Goal: Information Seeking & Learning: Learn about a topic

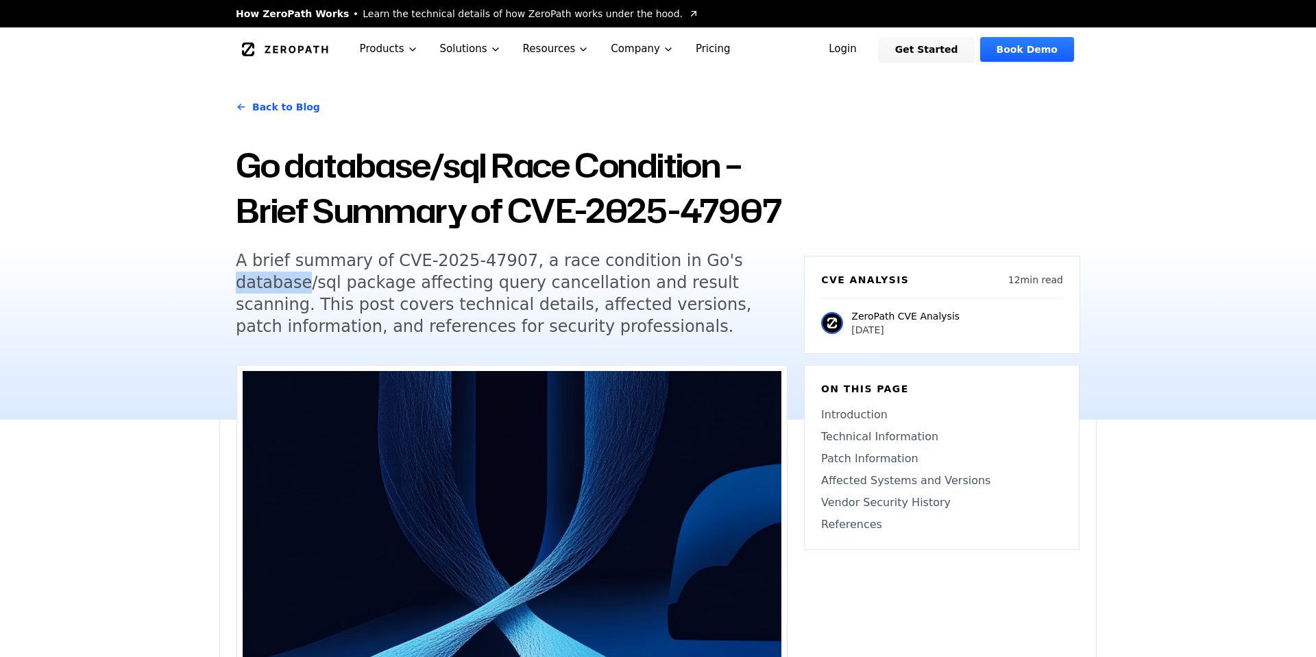
click at [289, 290] on h5 "A brief summary of CVE-2025-47907, a race condition in Go's database/sql packag…" at bounding box center [499, 294] width 527 height 88
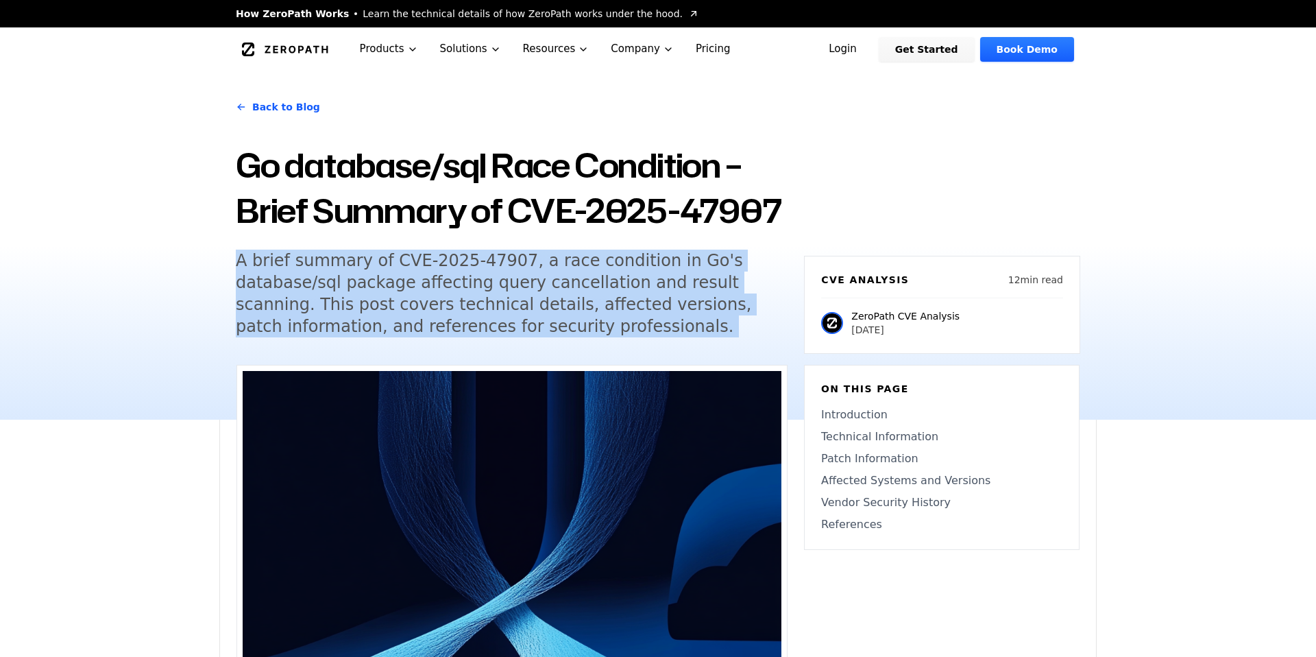
click at [323, 284] on h5 "A brief summary of CVE-2025-47907, a race condition in Go's database/sql packag…" at bounding box center [499, 294] width 527 height 88
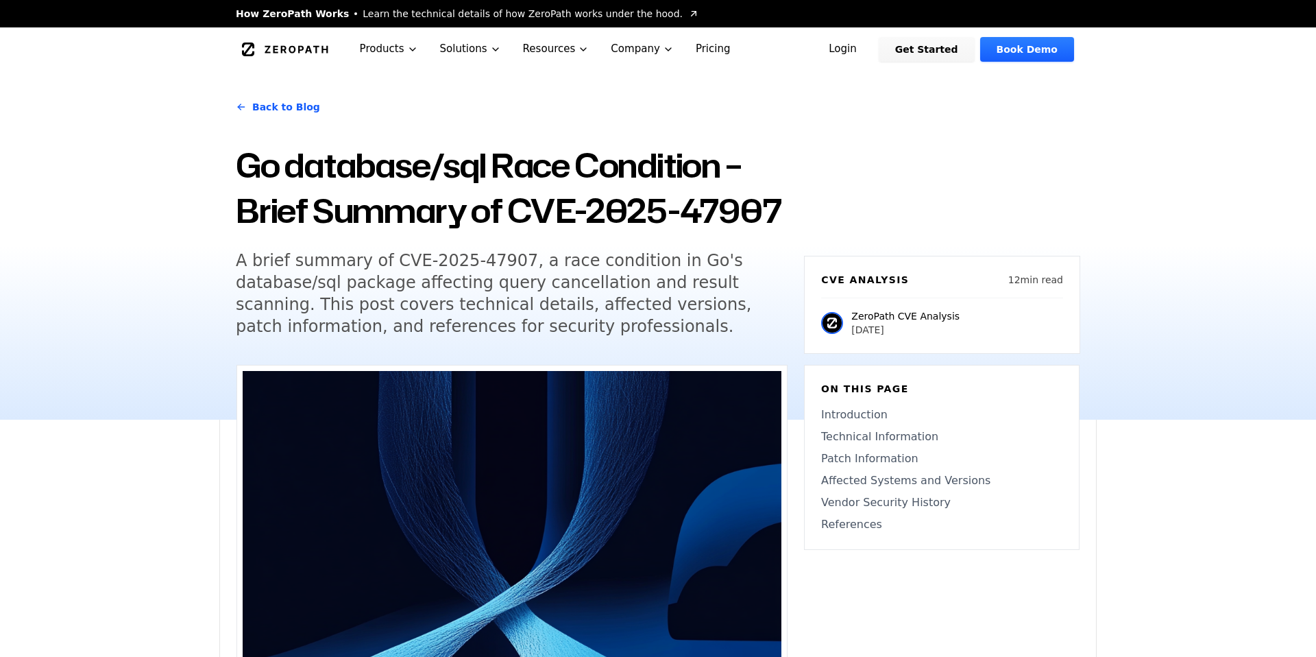
click at [323, 284] on h5 "A brief summary of CVE-2025-47907, a race condition in Go's database/sql packag…" at bounding box center [499, 294] width 527 height 88
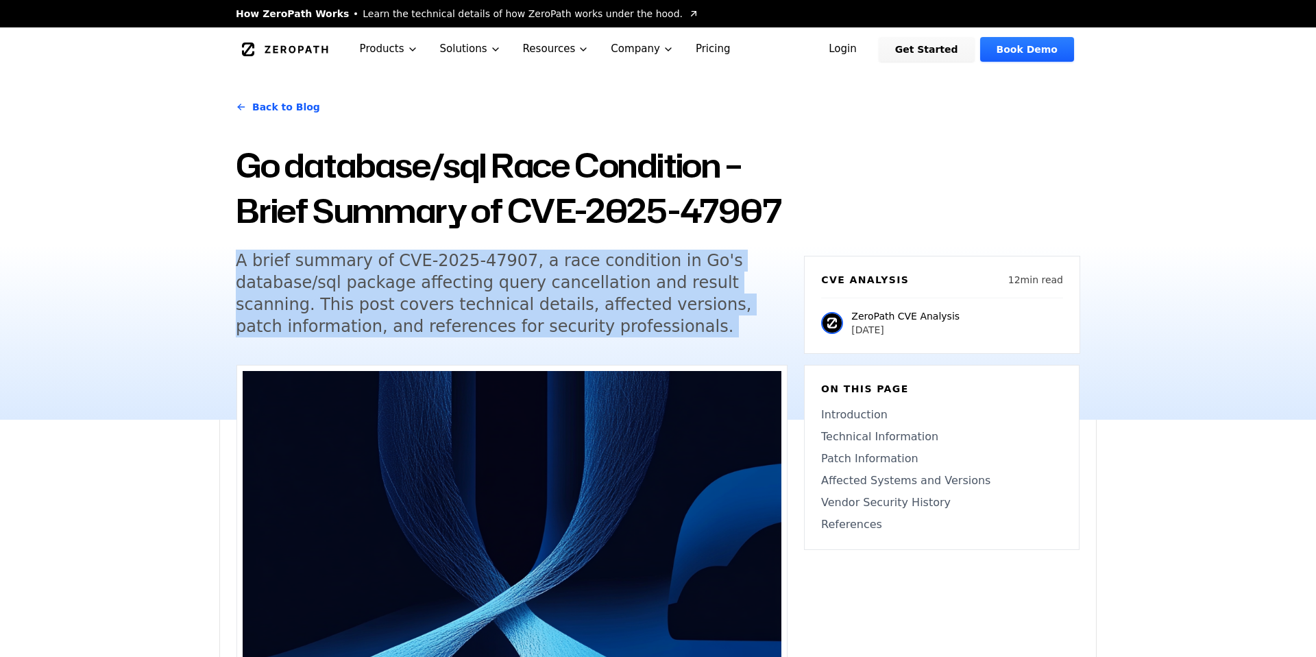
click at [343, 281] on h5 "A brief summary of CVE-2025-47907, a race condition in Go's database/sql packag…" at bounding box center [499, 294] width 527 height 88
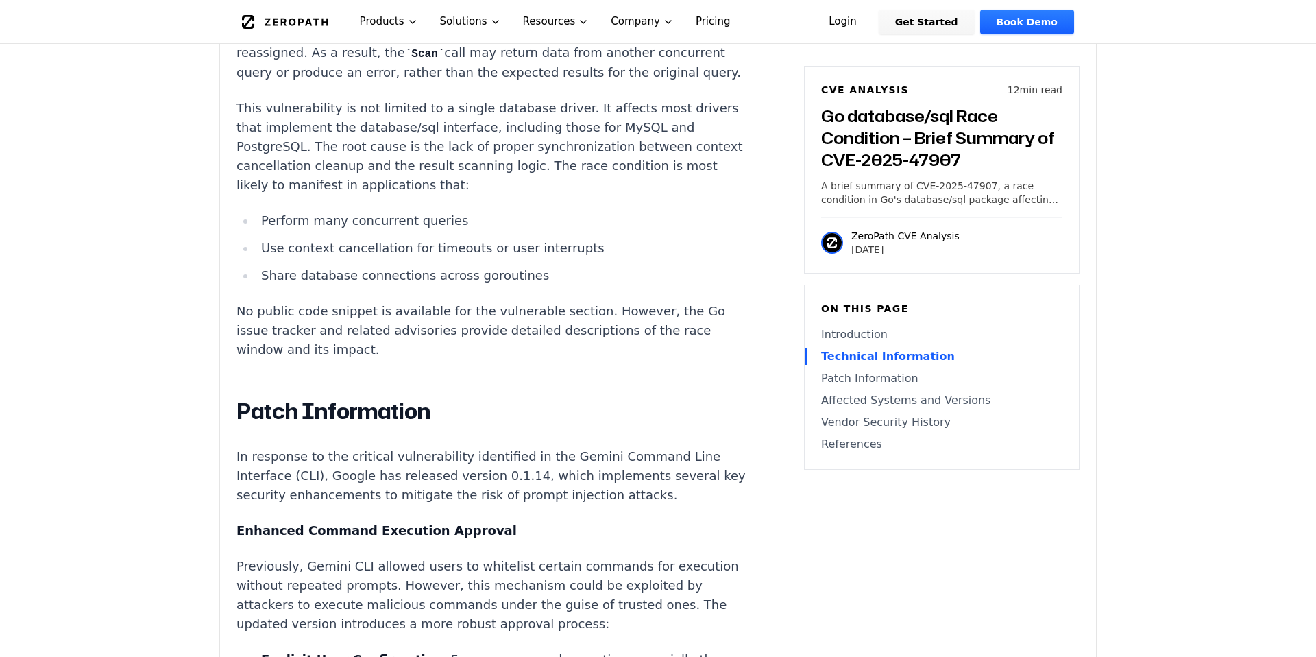
scroll to position [1460, 0]
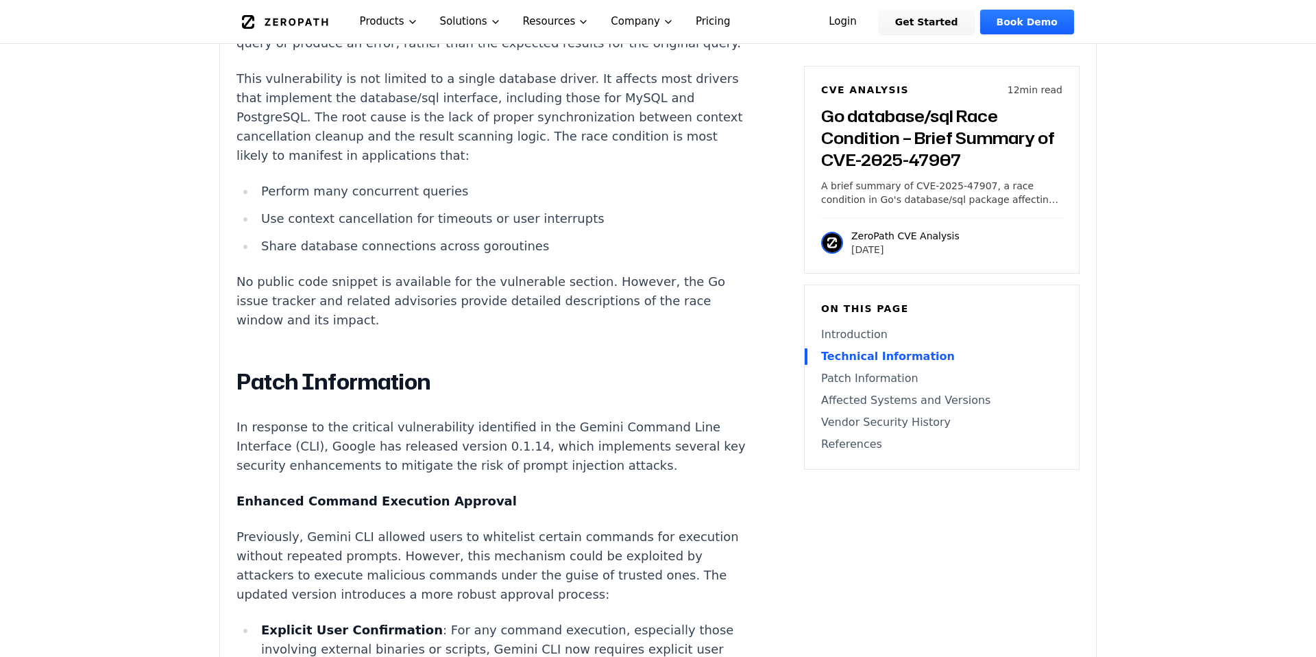
click at [279, 418] on p "In response to the critical vulnerability identified in the Gemini Command Line…" at bounding box center [492, 447] width 510 height 58
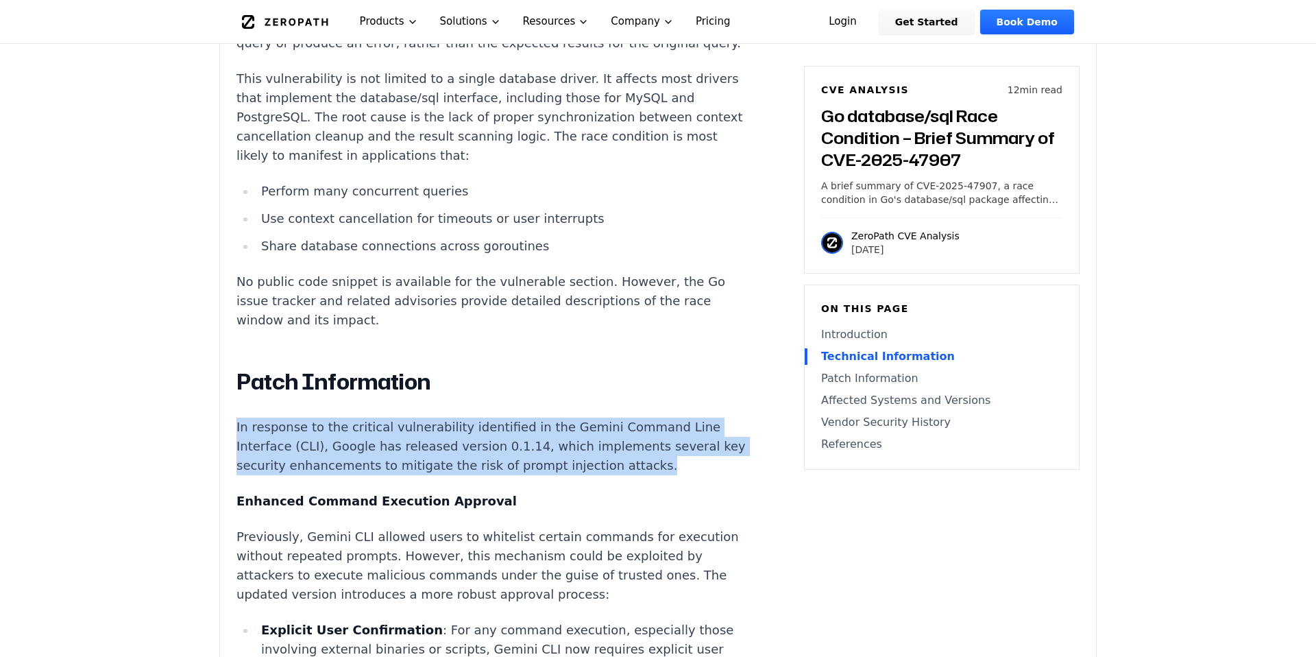
click at [316, 418] on p "In response to the critical vulnerability identified in the Gemini Command Line…" at bounding box center [492, 447] width 510 height 58
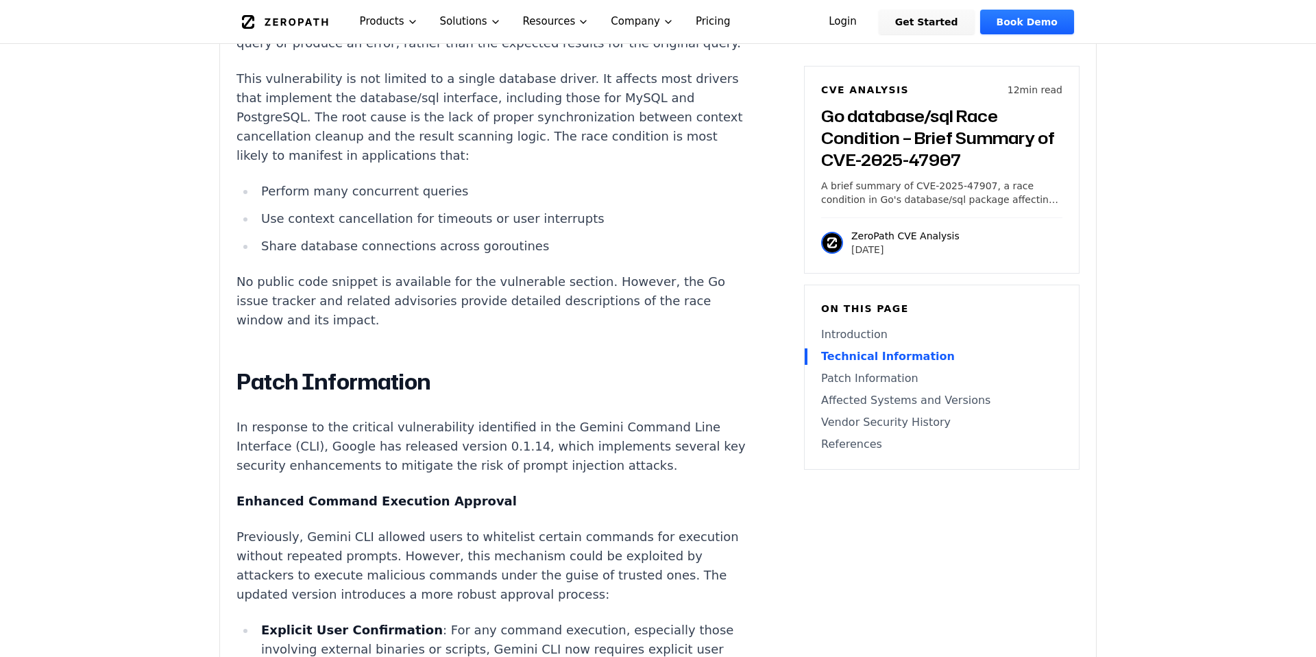
click at [316, 418] on p "In response to the critical vulnerability identified in the Gemini Command Line…" at bounding box center [492, 447] width 510 height 58
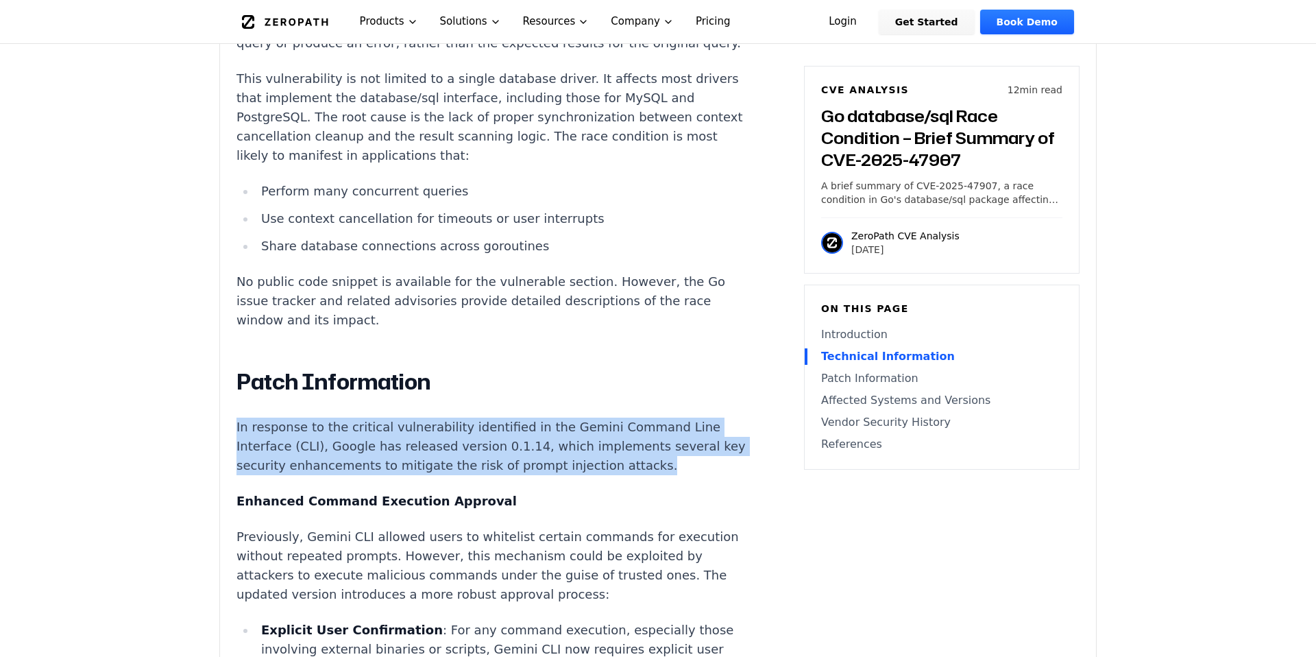
click at [339, 418] on p "In response to the critical vulnerability identified in the Gemini Command Line…" at bounding box center [492, 447] width 510 height 58
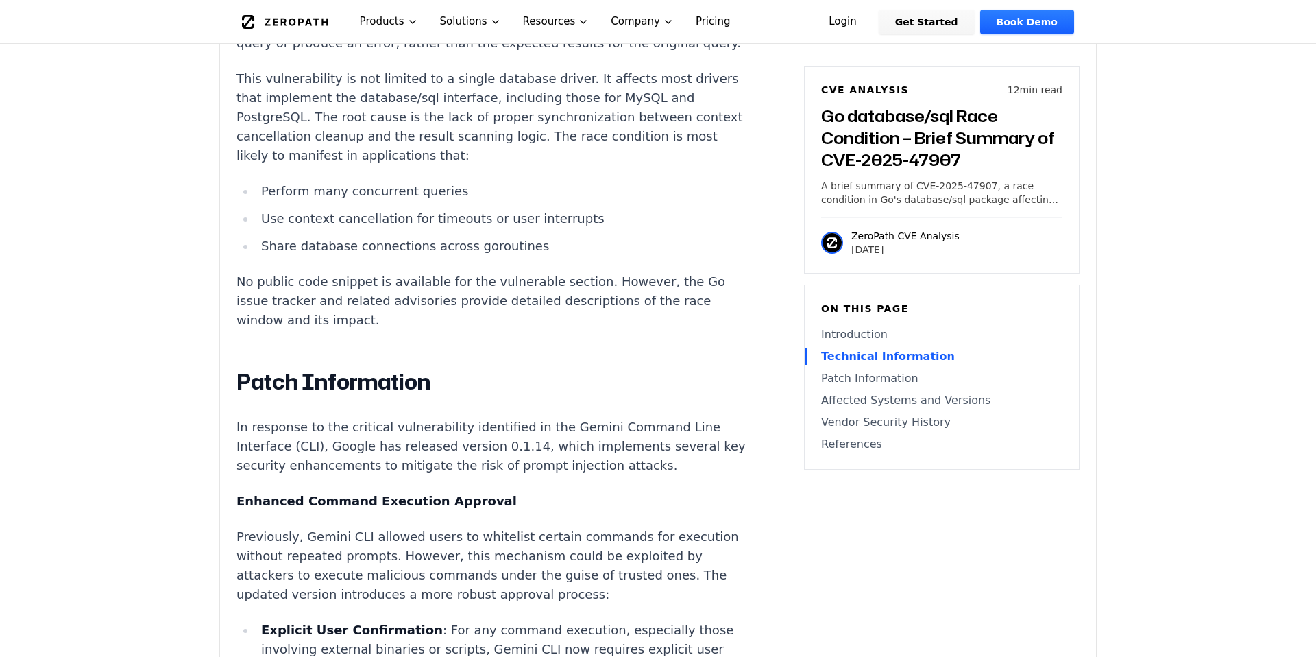
click at [321, 527] on p "Previously, Gemini CLI allowed users to whitelist certain commands for executio…" at bounding box center [492, 565] width 510 height 77
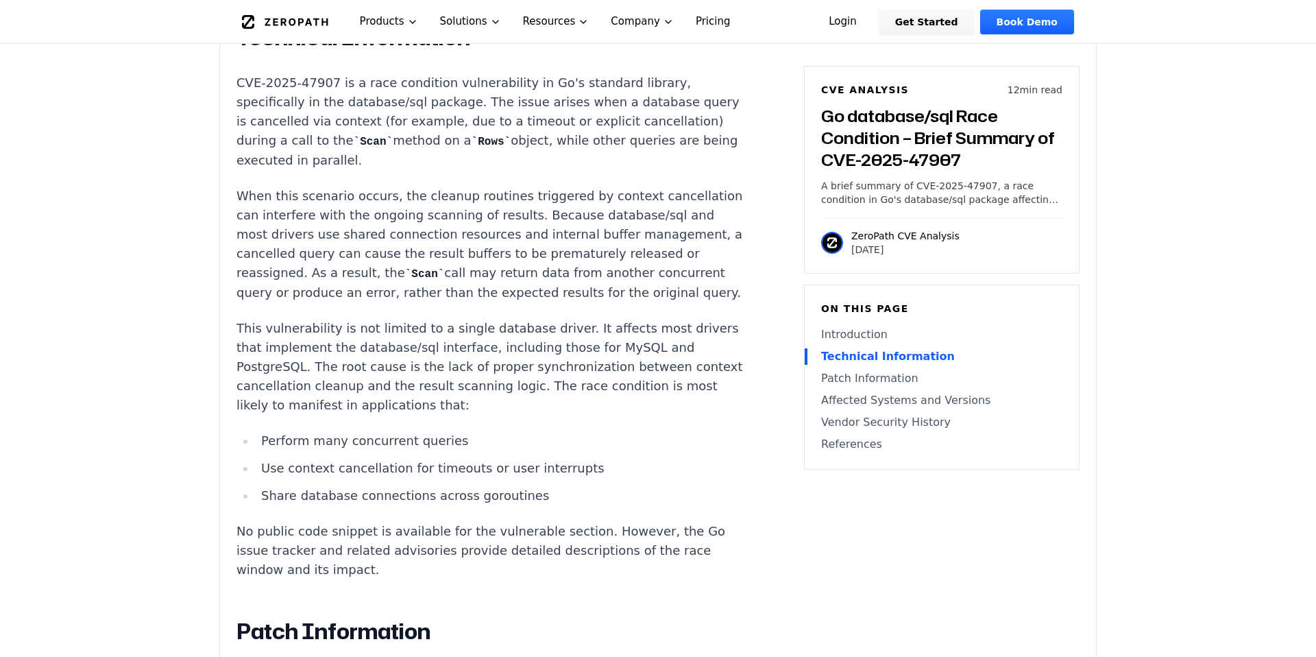
scroll to position [746, 0]
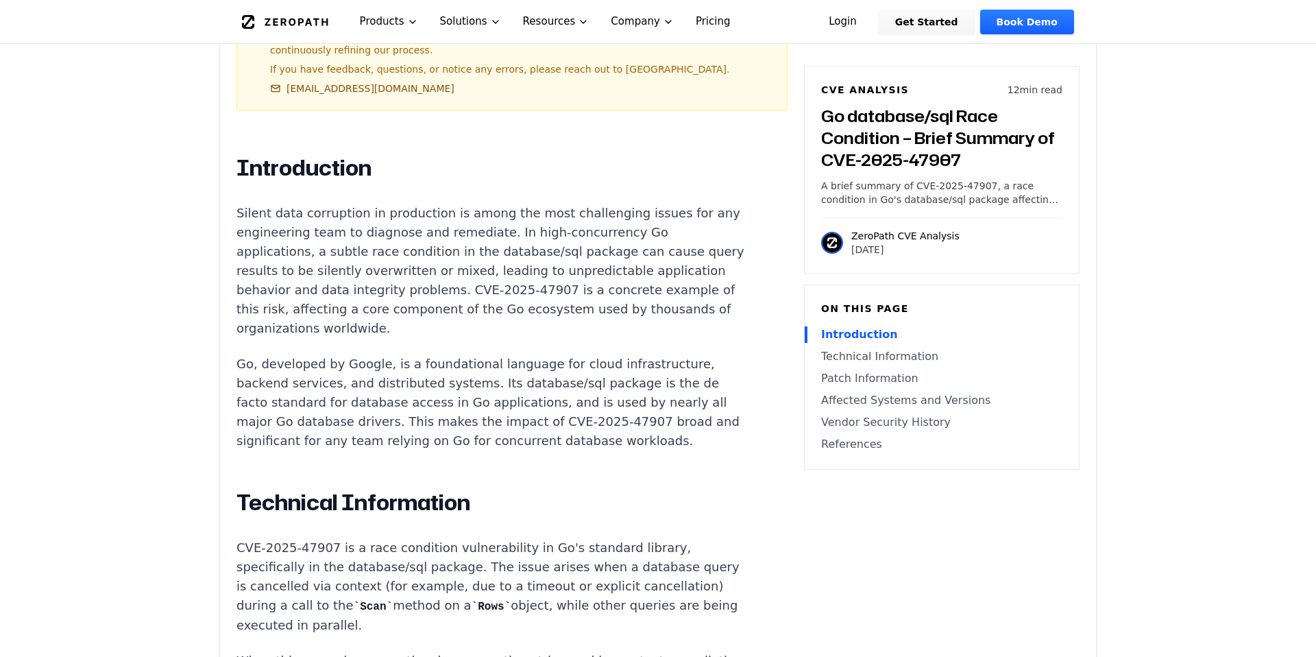
click at [328, 253] on p "Silent data corruption in production is among the most challenging issues for a…" at bounding box center [492, 271] width 510 height 134
click at [322, 354] on p "Go, developed by Google, is a foundational language for cloud infrastructure, b…" at bounding box center [492, 402] width 510 height 96
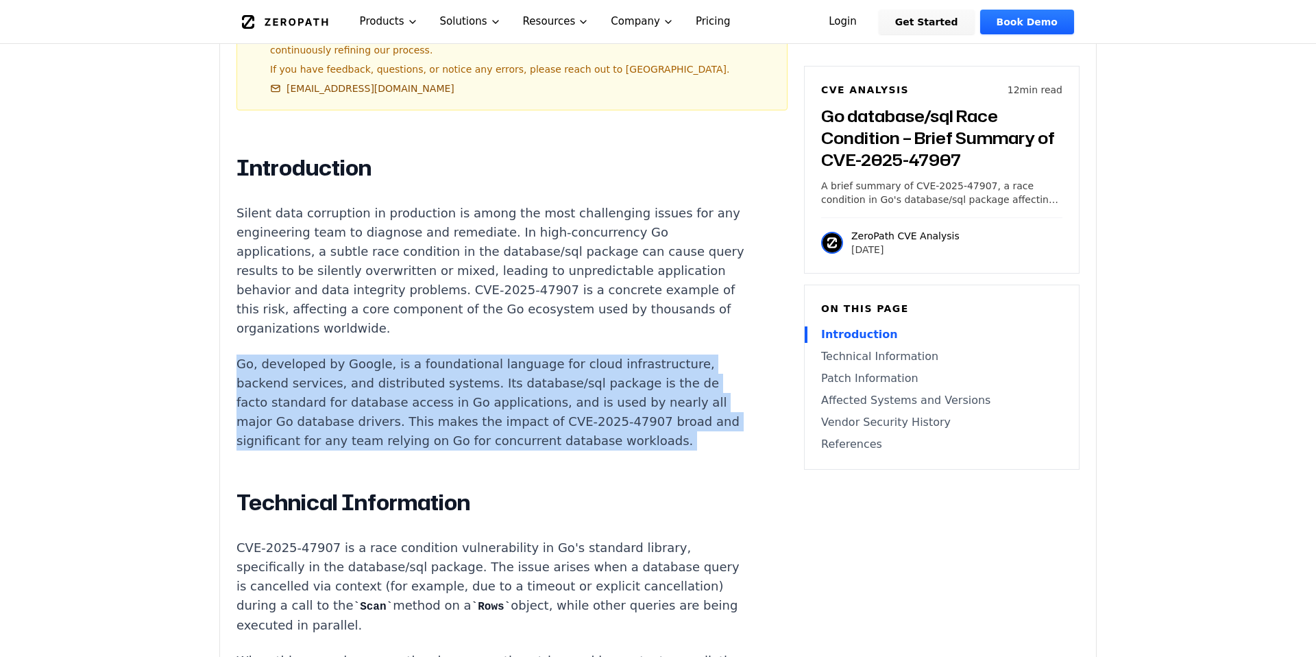
click at [341, 354] on p "Go, developed by Google, is a foundational language for cloud infrastructure, b…" at bounding box center [492, 402] width 510 height 96
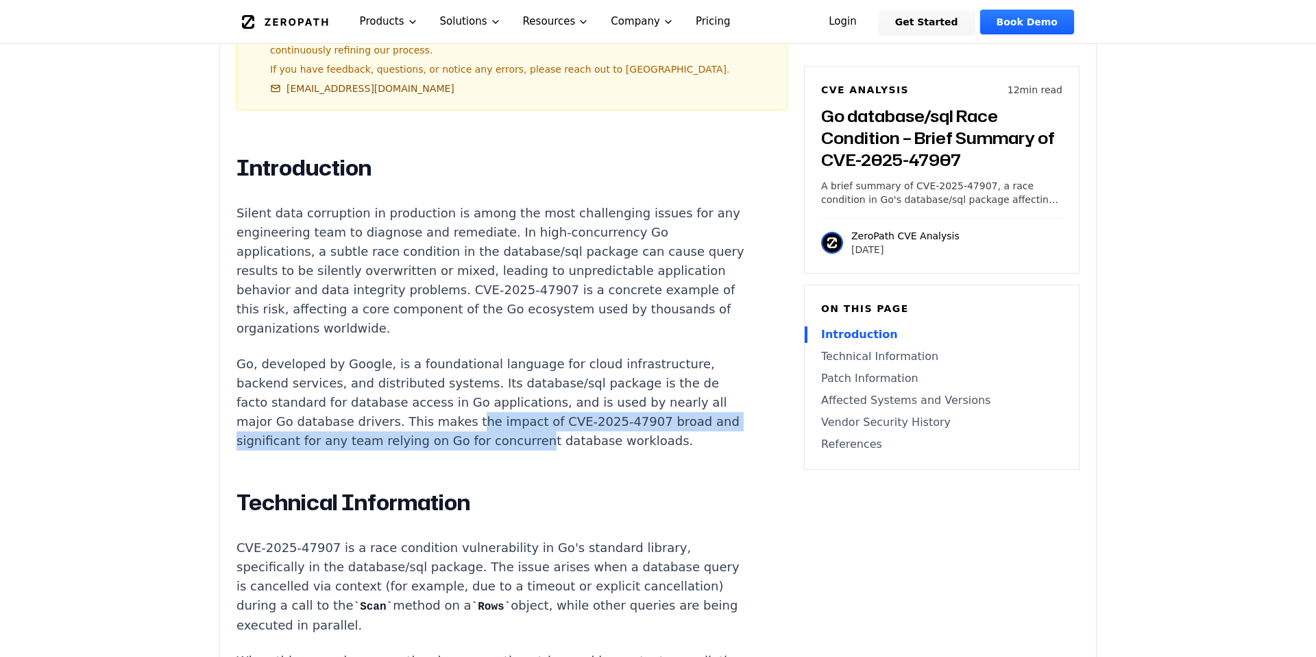
drag, startPoint x: 306, startPoint y: 406, endPoint x: 331, endPoint y: 422, distance: 29.9
click at [331, 422] on p "Go, developed by Google, is a foundational language for cloud infrastructure, b…" at bounding box center [492, 402] width 510 height 96
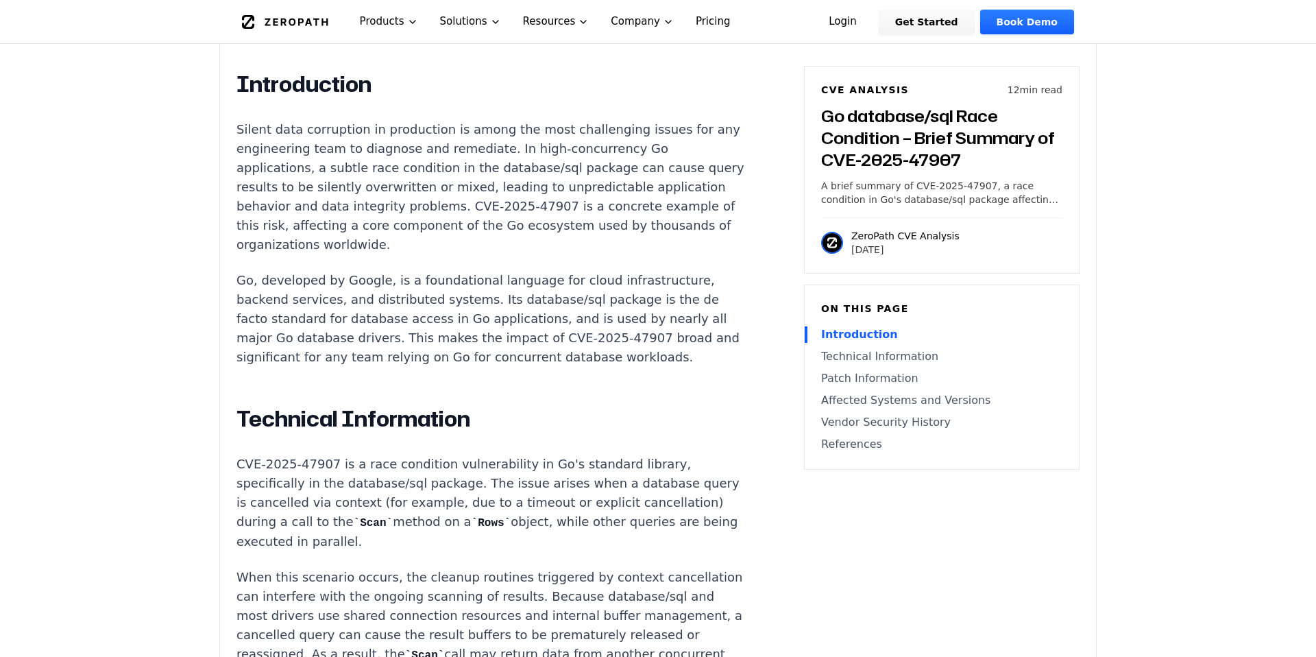
scroll to position [939, 0]
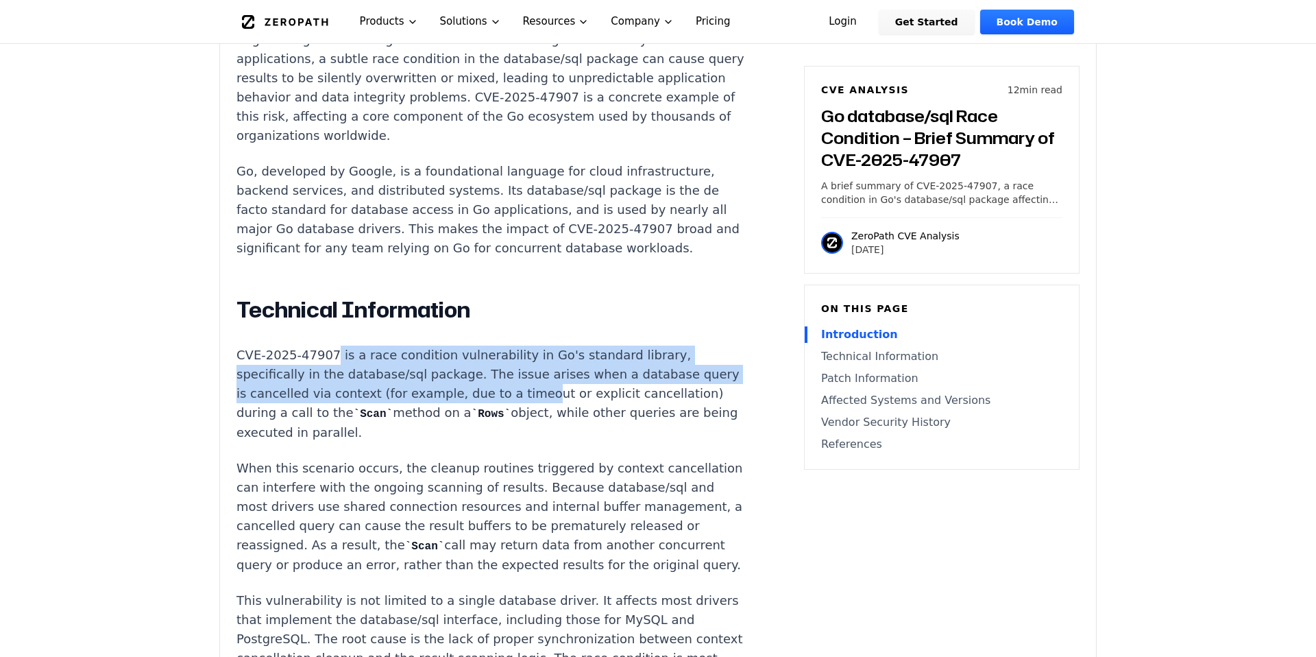
drag, startPoint x: 333, startPoint y: 333, endPoint x: 365, endPoint y: 372, distance: 51.1
click at [365, 372] on p "CVE-2025-47907 is a race condition vulnerability in Go's standard library, spec…" at bounding box center [492, 394] width 510 height 97
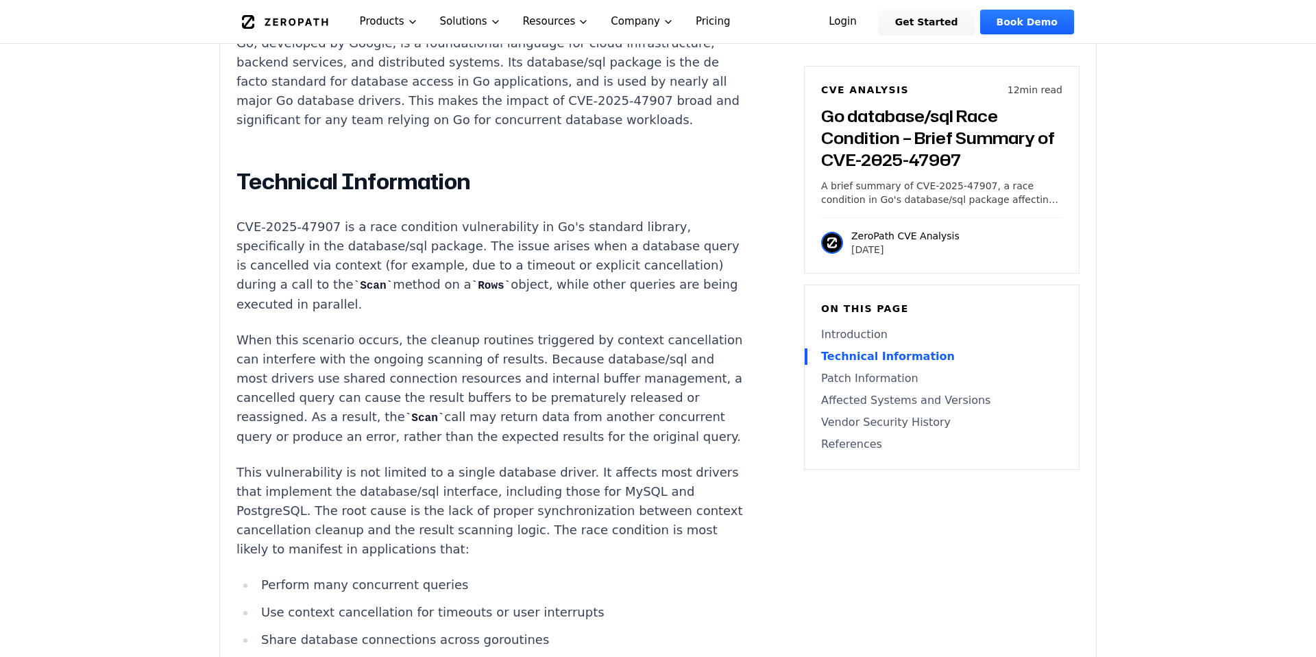
scroll to position [1266, 0]
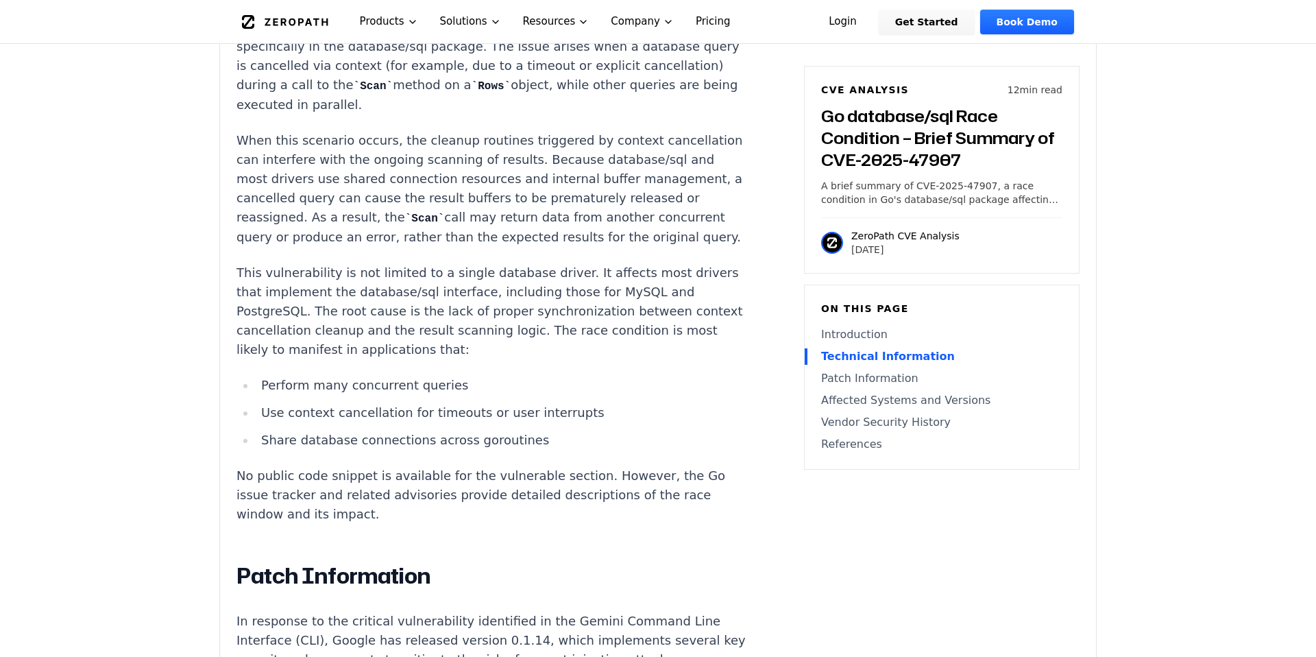
click at [352, 376] on li "Perform many concurrent queries" at bounding box center [501, 385] width 491 height 19
click at [350, 466] on p "No public code snippet is available for the vulnerable section. However, the Go…" at bounding box center [492, 495] width 510 height 58
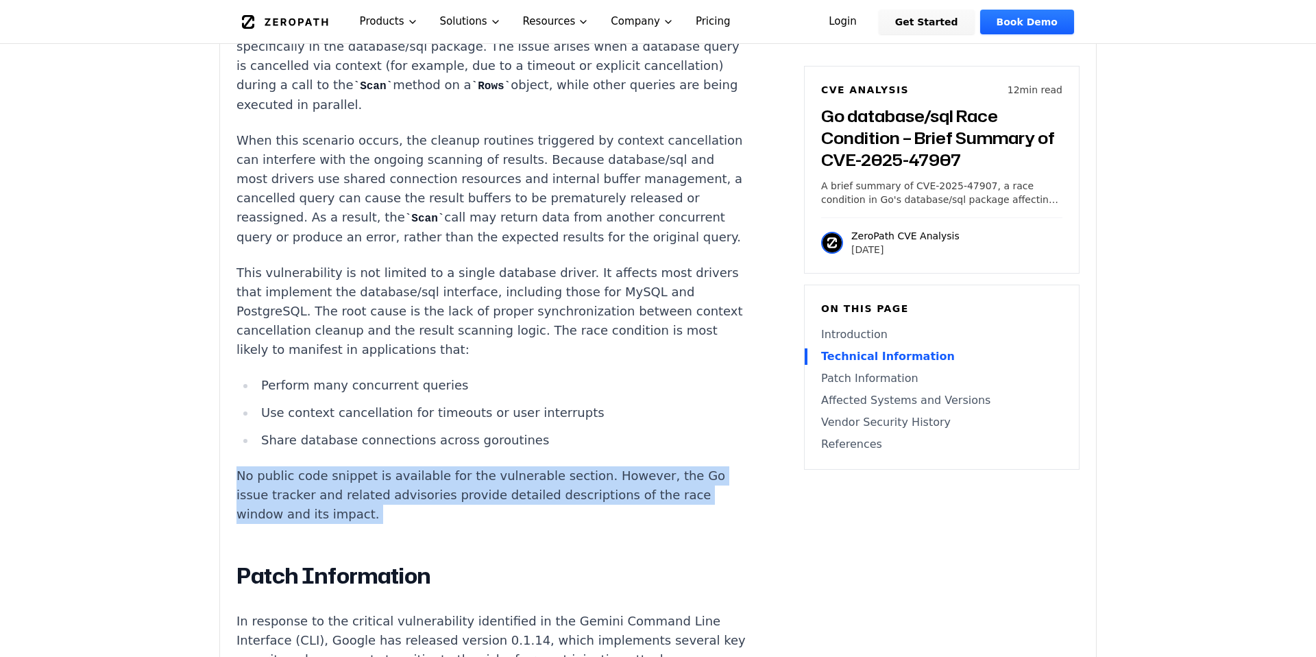
click at [350, 466] on p "No public code snippet is available for the vulnerable section. However, the Go…" at bounding box center [492, 495] width 510 height 58
click at [375, 466] on p "No public code snippet is available for the vulnerable section. However, the Go…" at bounding box center [492, 495] width 510 height 58
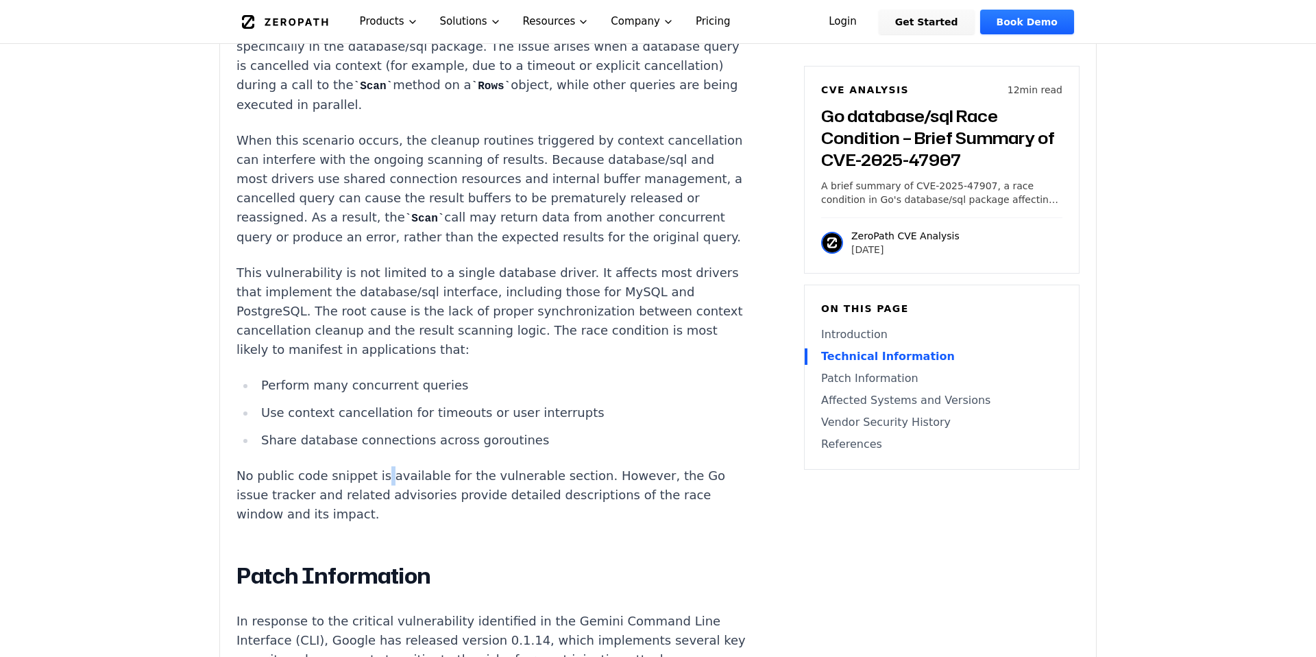
click at [375, 466] on p "No public code snippet is available for the vulnerable section. However, the Go…" at bounding box center [492, 495] width 510 height 58
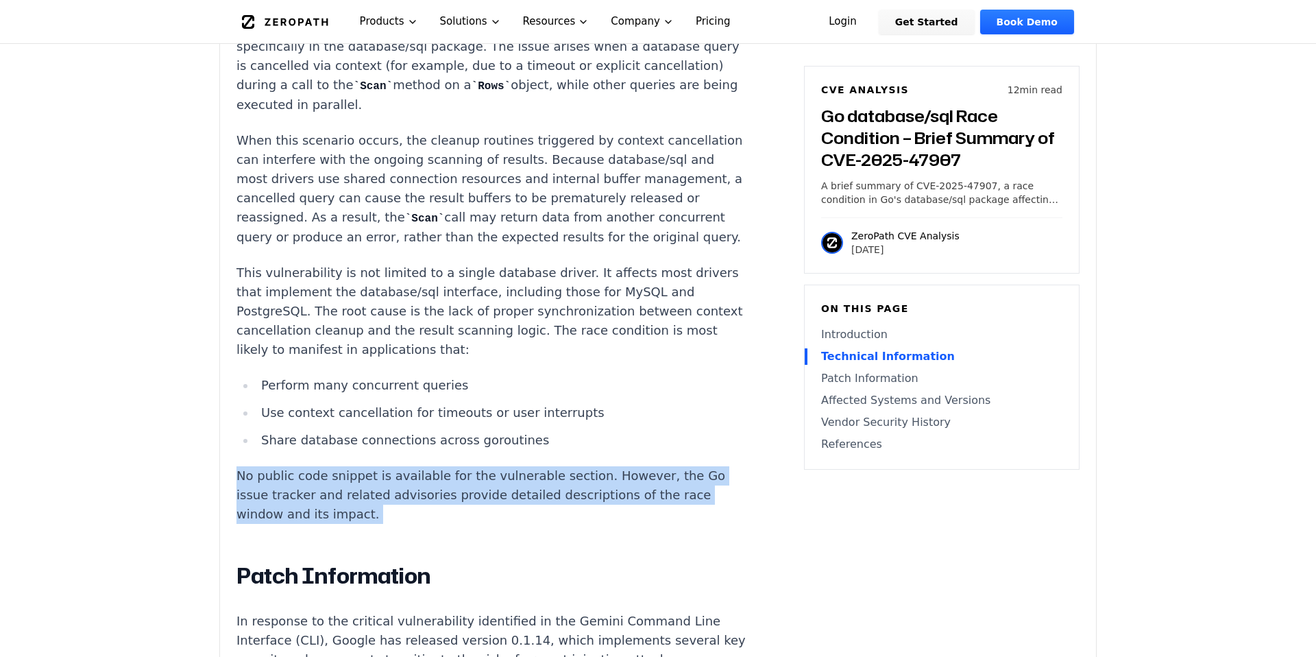
click at [375, 466] on p "No public code snippet is available for the vulnerable section. However, the Go…" at bounding box center [492, 495] width 510 height 58
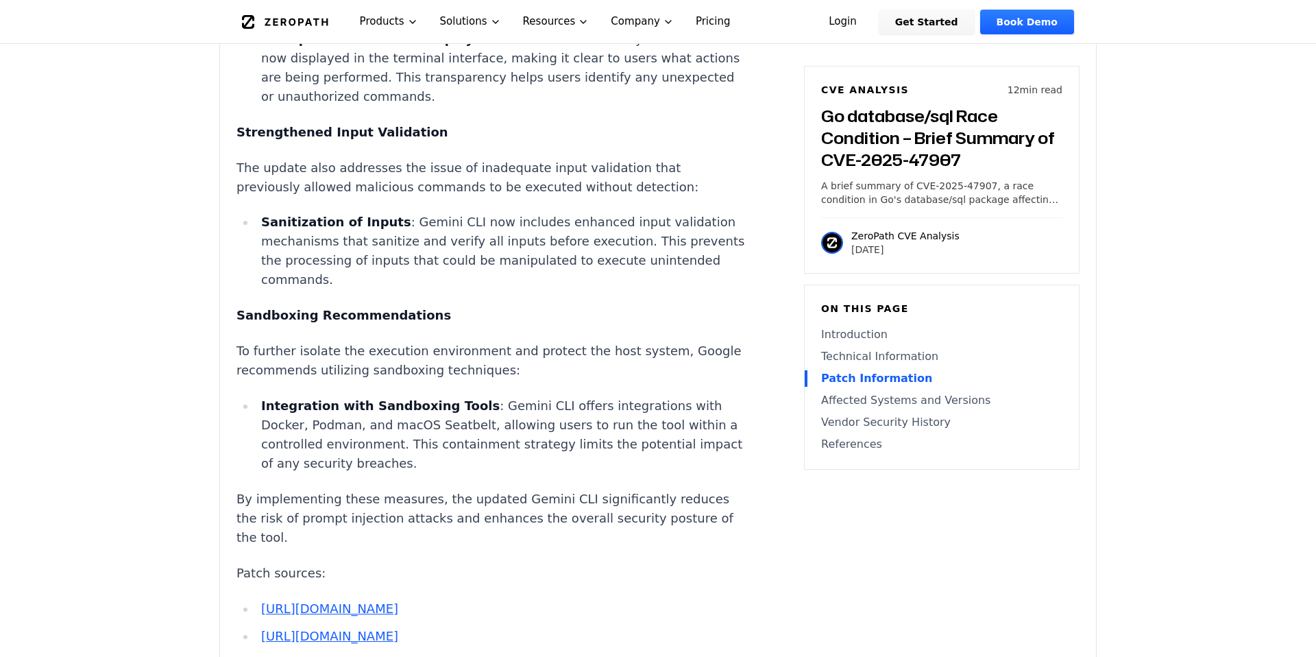
scroll to position [2557, 0]
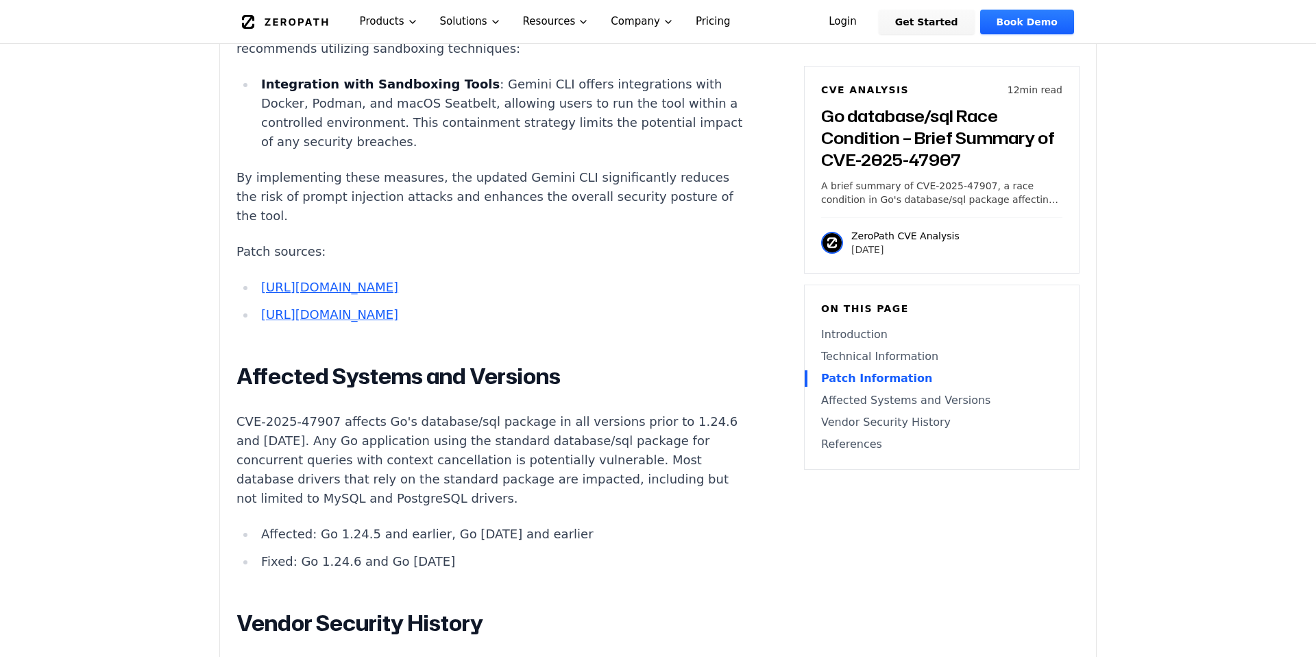
click at [357, 412] on p "CVE-2025-47907 affects Go's database/sql package in all versions prior to 1.24.…" at bounding box center [492, 460] width 510 height 96
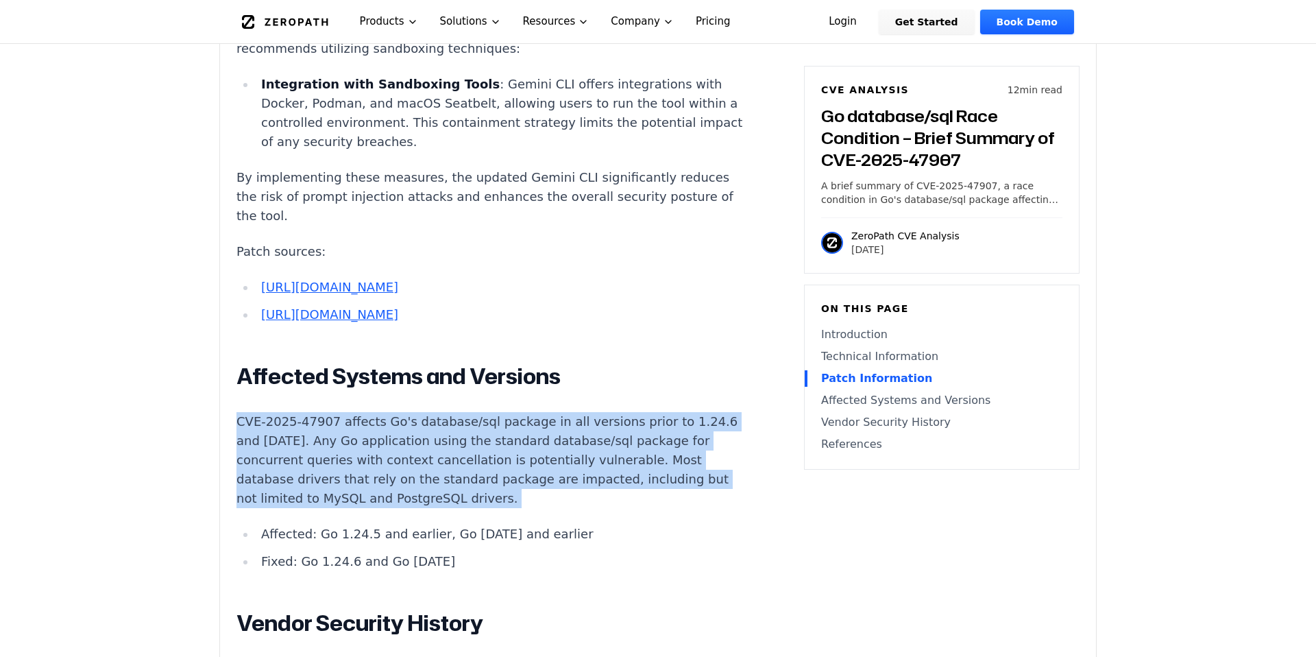
click at [329, 412] on p "CVE-2025-47907 affects Go's database/sql package in all versions prior to 1.24.…" at bounding box center [492, 460] width 510 height 96
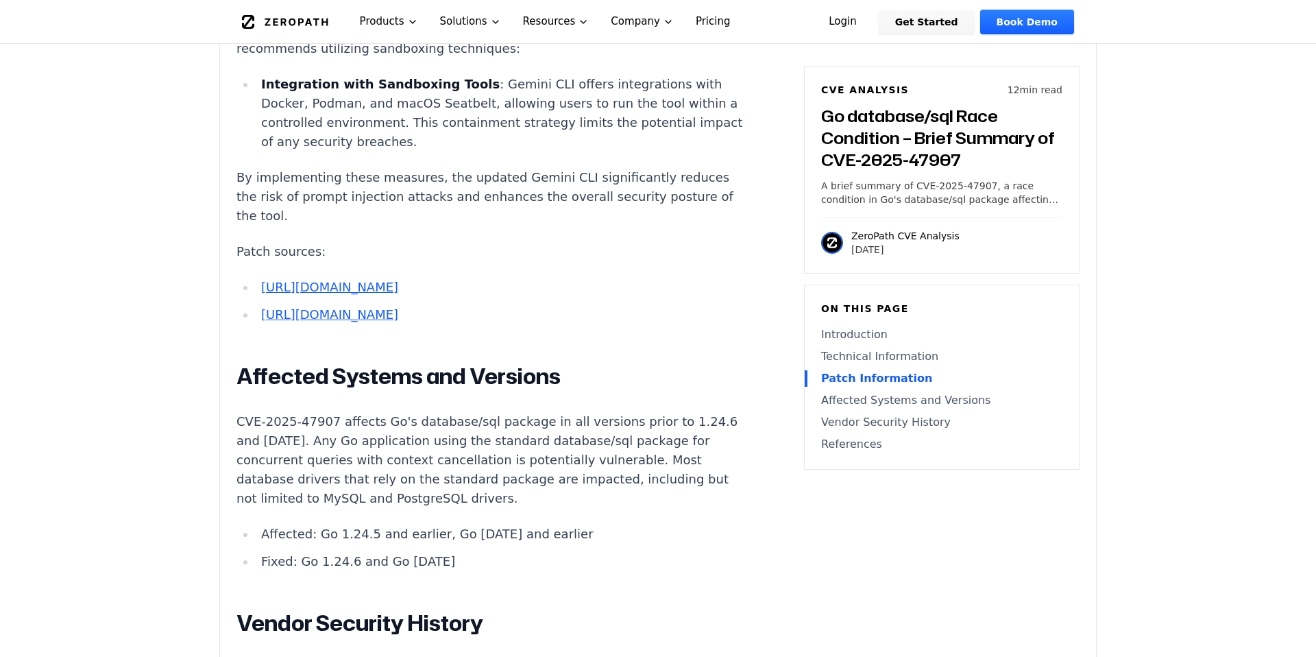
click at [329, 412] on p "CVE-2025-47907 affects Go's database/sql package in all versions prior to 1.24.…" at bounding box center [492, 460] width 510 height 96
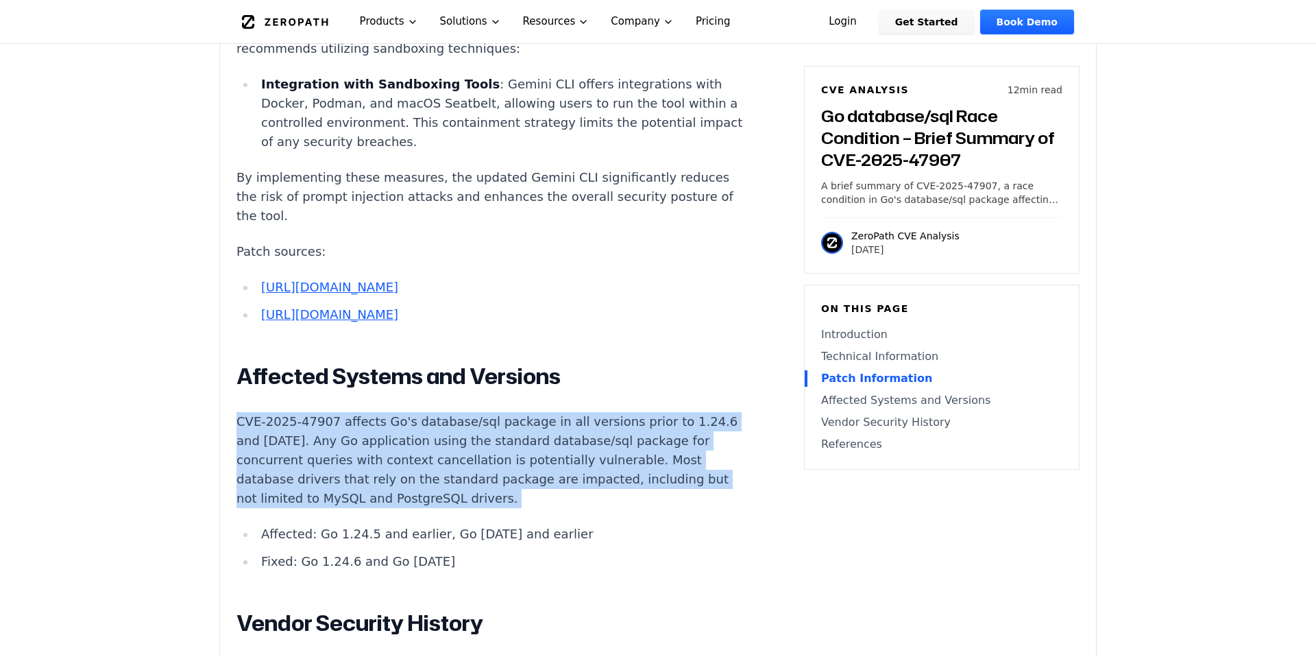
click at [348, 412] on p "CVE-2025-47907 affects Go's database/sql package in all versions prior to 1.24.…" at bounding box center [492, 460] width 510 height 96
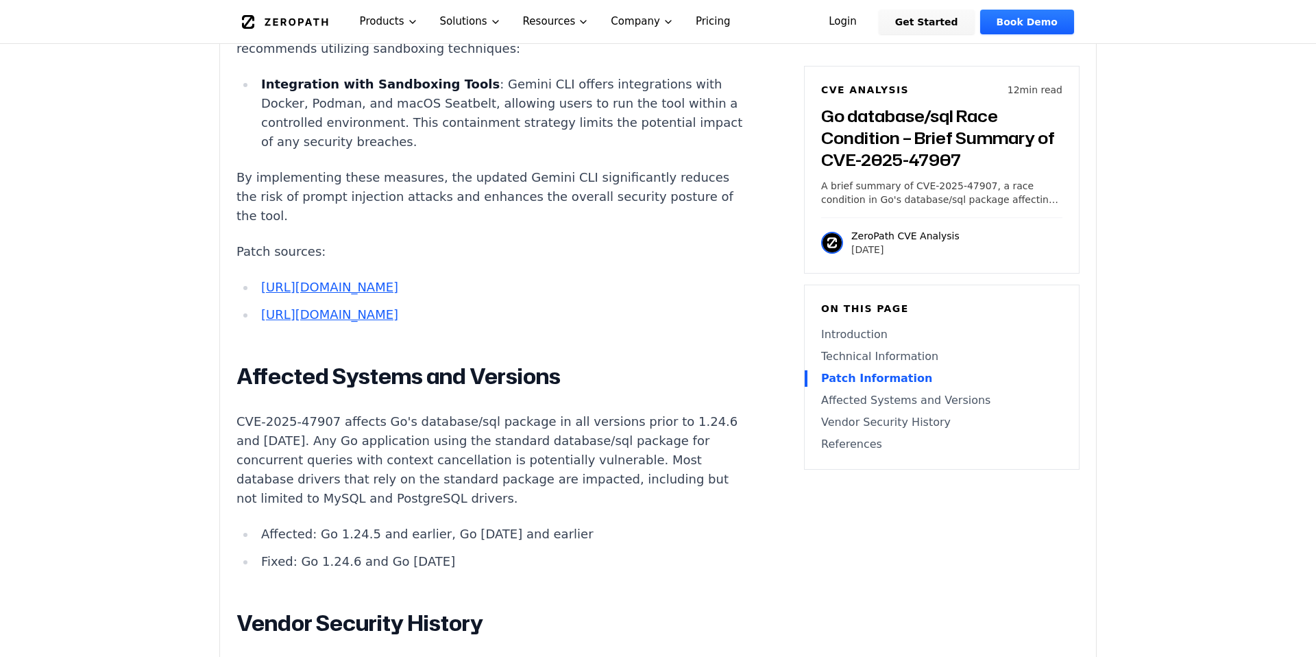
click at [348, 412] on p "CVE-2025-47907 affects Go's database/sql package in all versions prior to 1.24.…" at bounding box center [492, 460] width 510 height 96
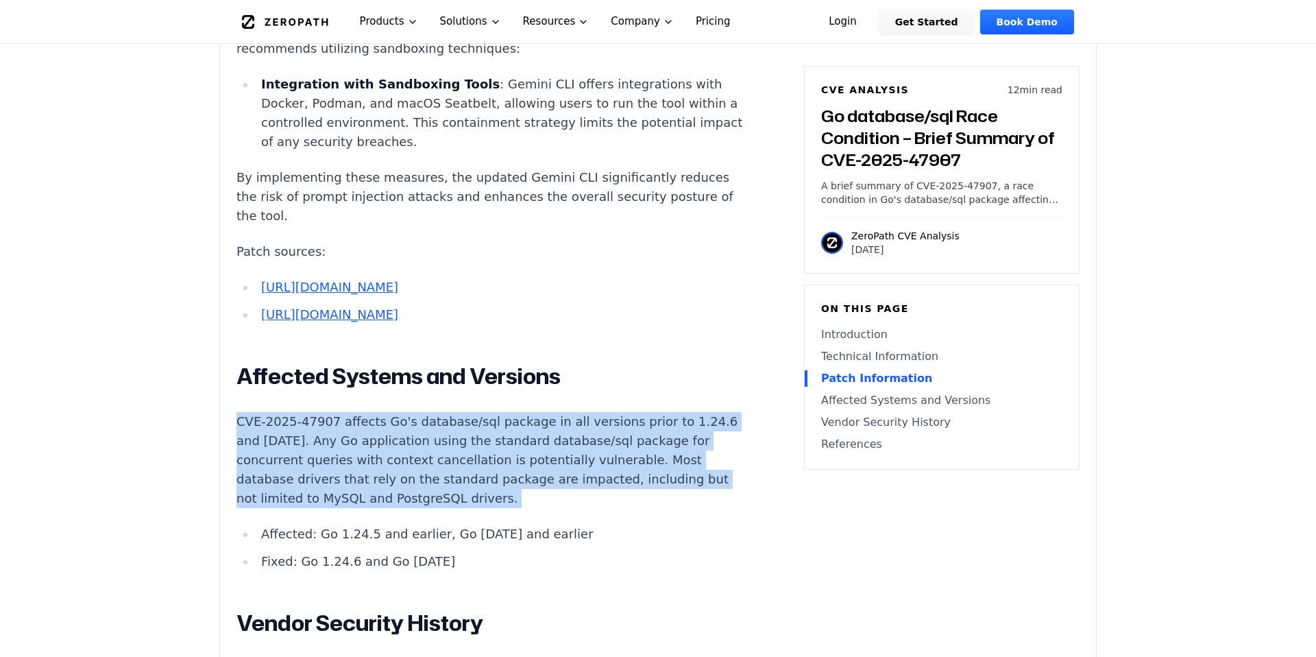
click at [317, 412] on p "CVE-2025-47907 affects Go's database/sql package in all versions prior to 1.24.…" at bounding box center [492, 460] width 510 height 96
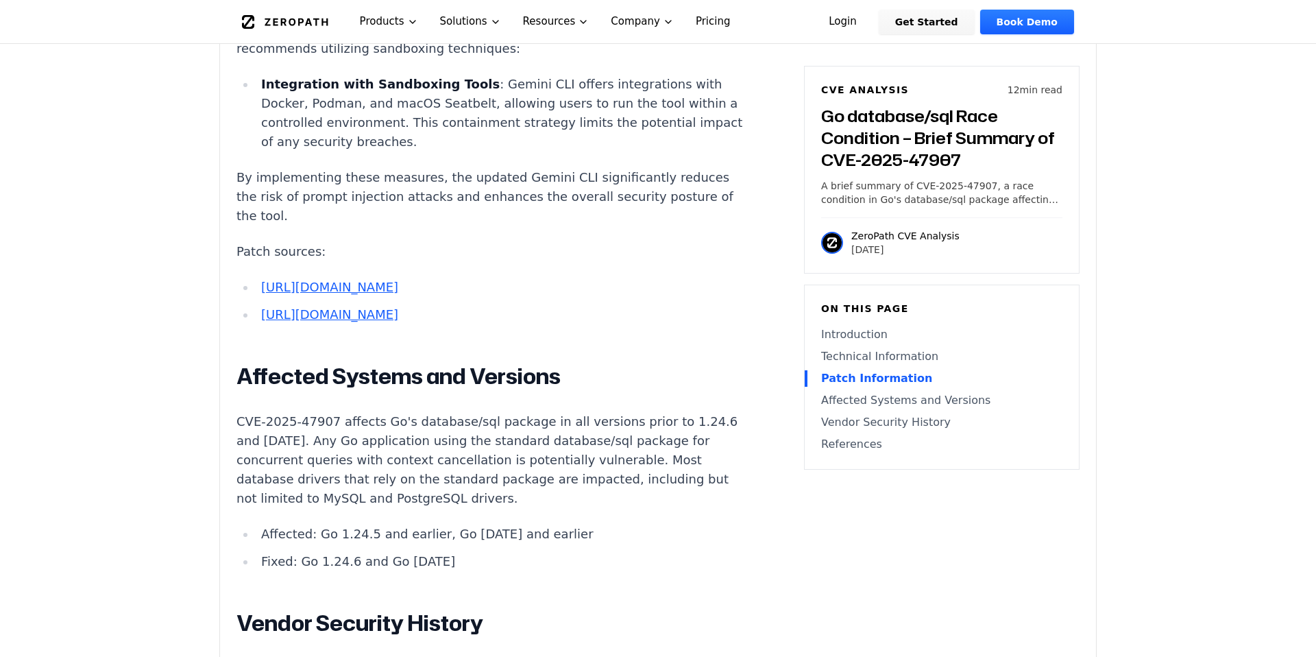
click at [317, 412] on p "CVE-2025-47907 affects Go's database/sql package in all versions prior to 1.24.…" at bounding box center [492, 460] width 510 height 96
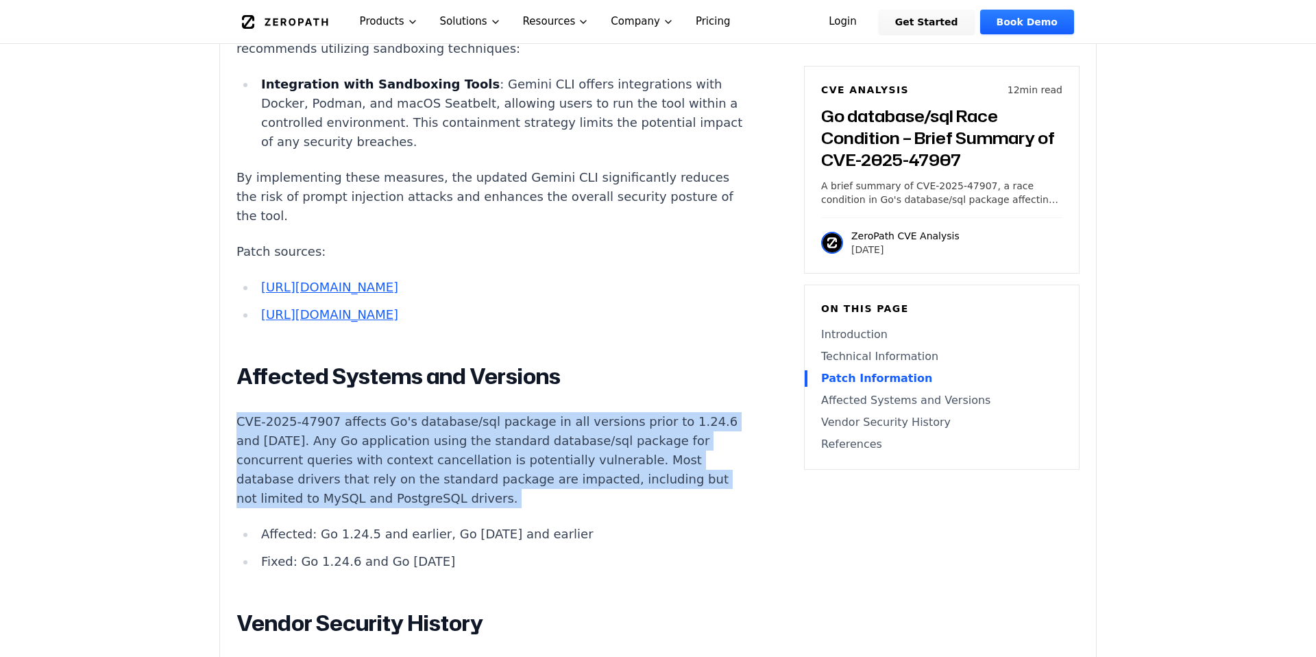
click at [282, 412] on p "CVE-2025-47907 affects Go's database/sql package in all versions prior to 1.24.…" at bounding box center [492, 460] width 510 height 96
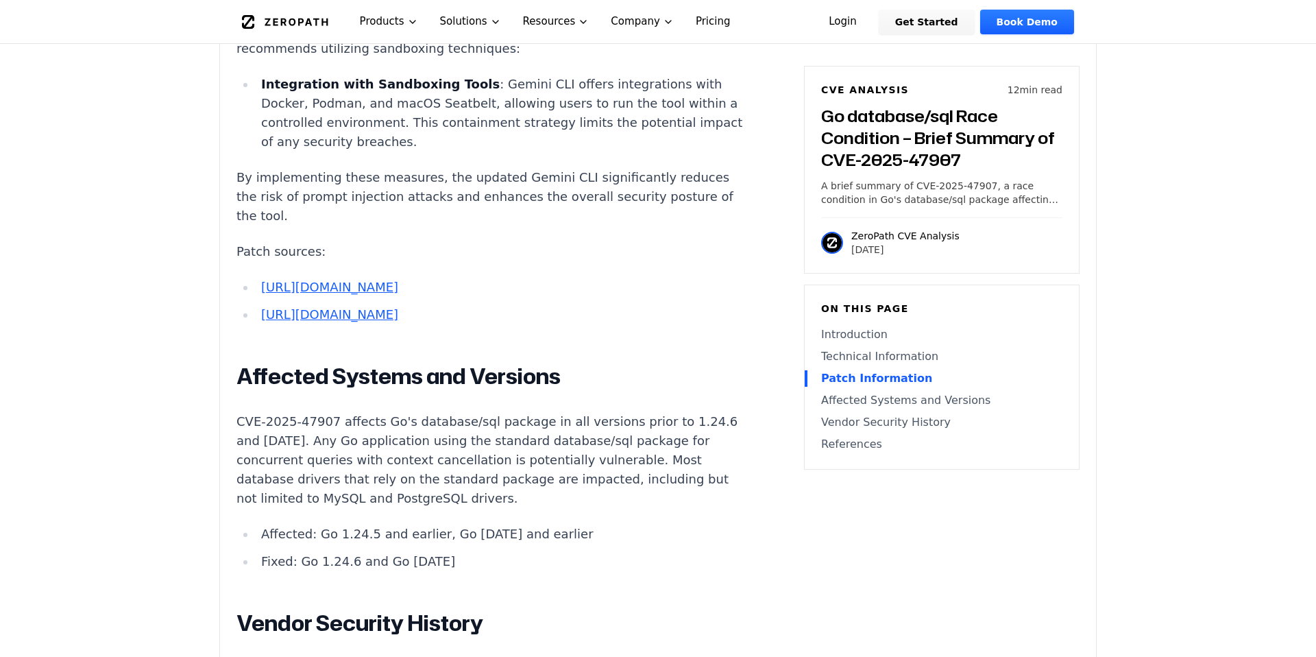
click at [282, 412] on p "CVE-2025-47907 affects Go's database/sql package in all versions prior to 1.24.…" at bounding box center [492, 460] width 510 height 96
click at [308, 412] on p "CVE-2025-47907 affects Go's database/sql package in all versions prior to 1.24.…" at bounding box center [492, 460] width 510 height 96
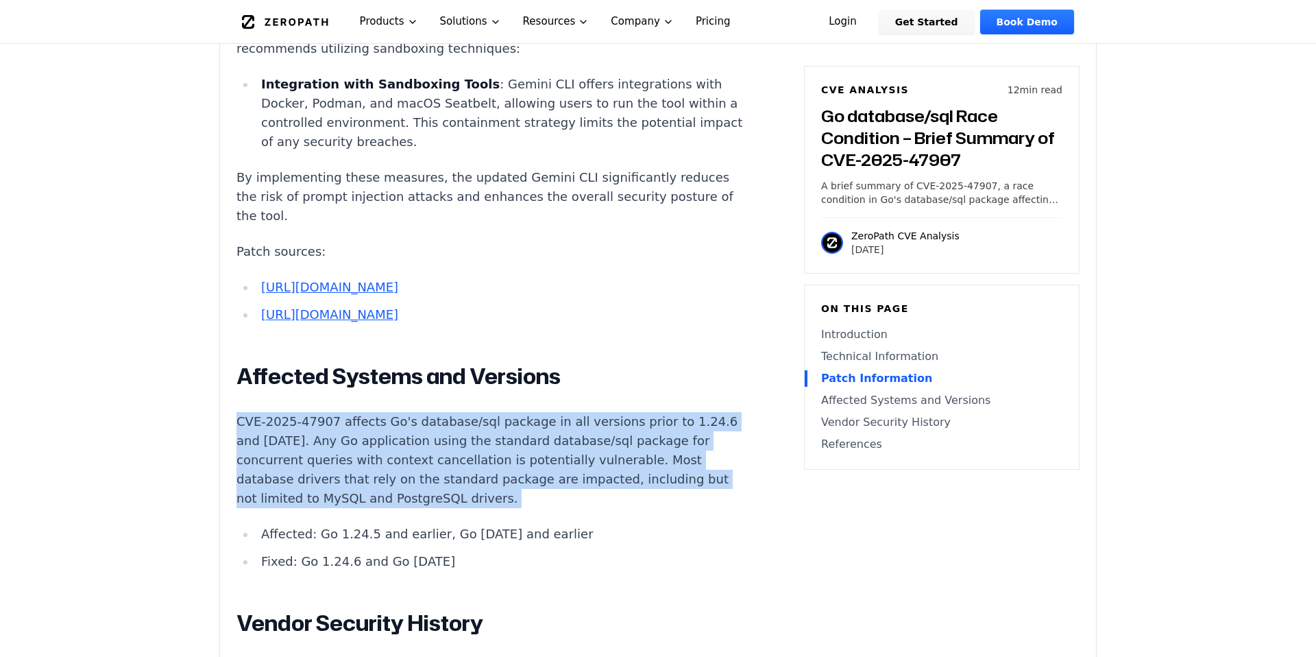
click at [348, 412] on p "CVE-2025-47907 affects Go's database/sql package in all versions prior to 1.24.…" at bounding box center [492, 460] width 510 height 96
